Goal: Information Seeking & Learning: Learn about a topic

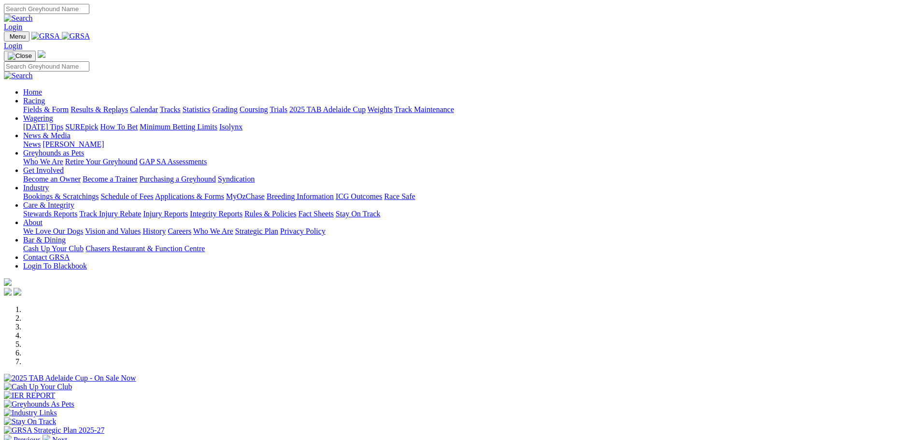
scroll to position [338, 0]
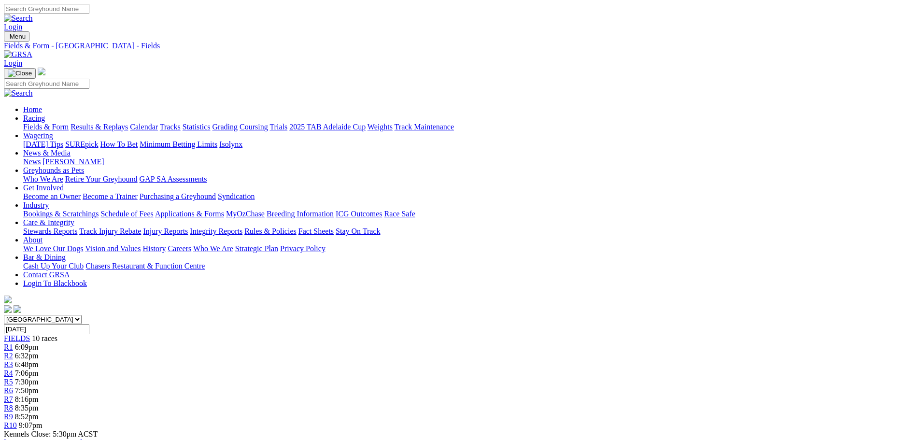
click at [158, 123] on link "Calendar" at bounding box center [144, 127] width 28 height 8
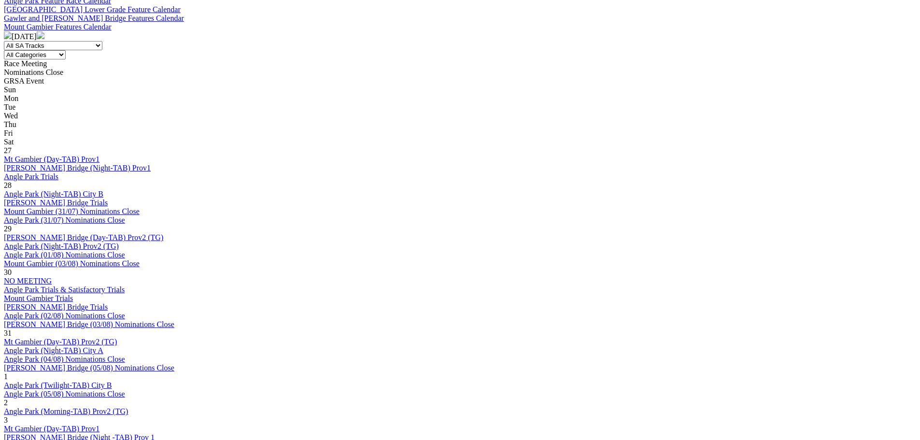
scroll to position [580, 0]
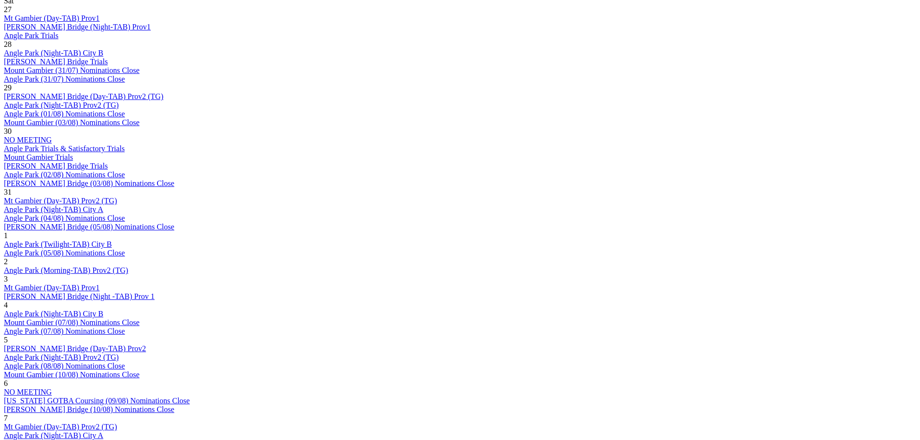
scroll to position [580, 0]
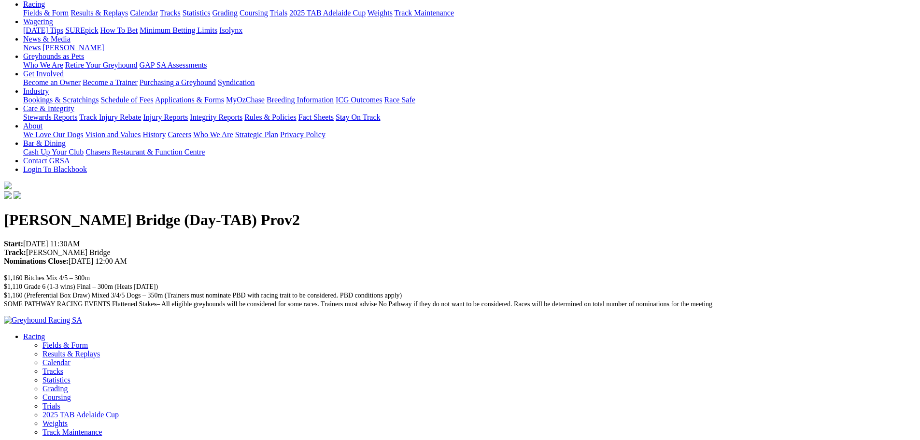
scroll to position [187, 0]
